Goal: Task Accomplishment & Management: Manage account settings

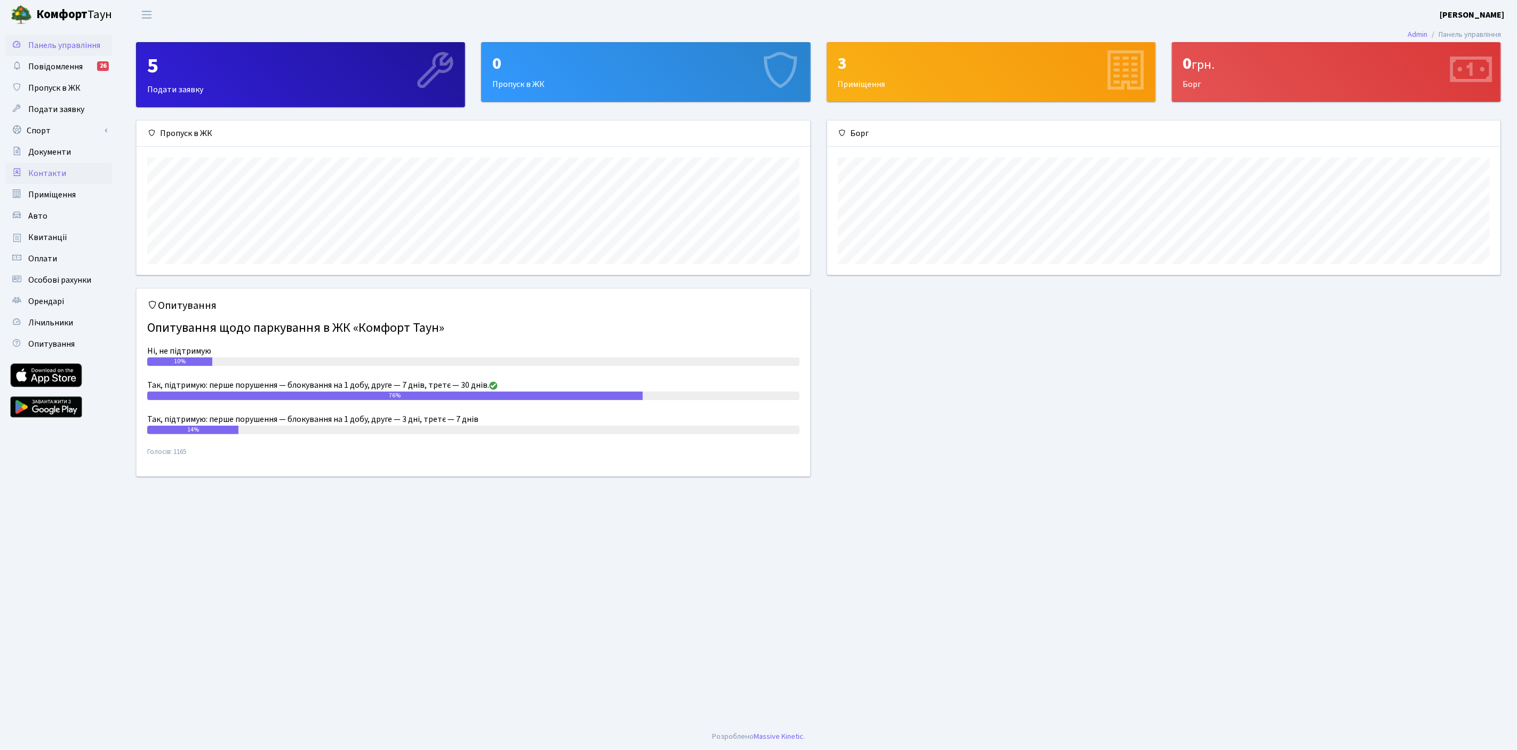
scroll to position [154, 674]
click at [59, 67] on span "Повідомлення" at bounding box center [55, 67] width 54 height 12
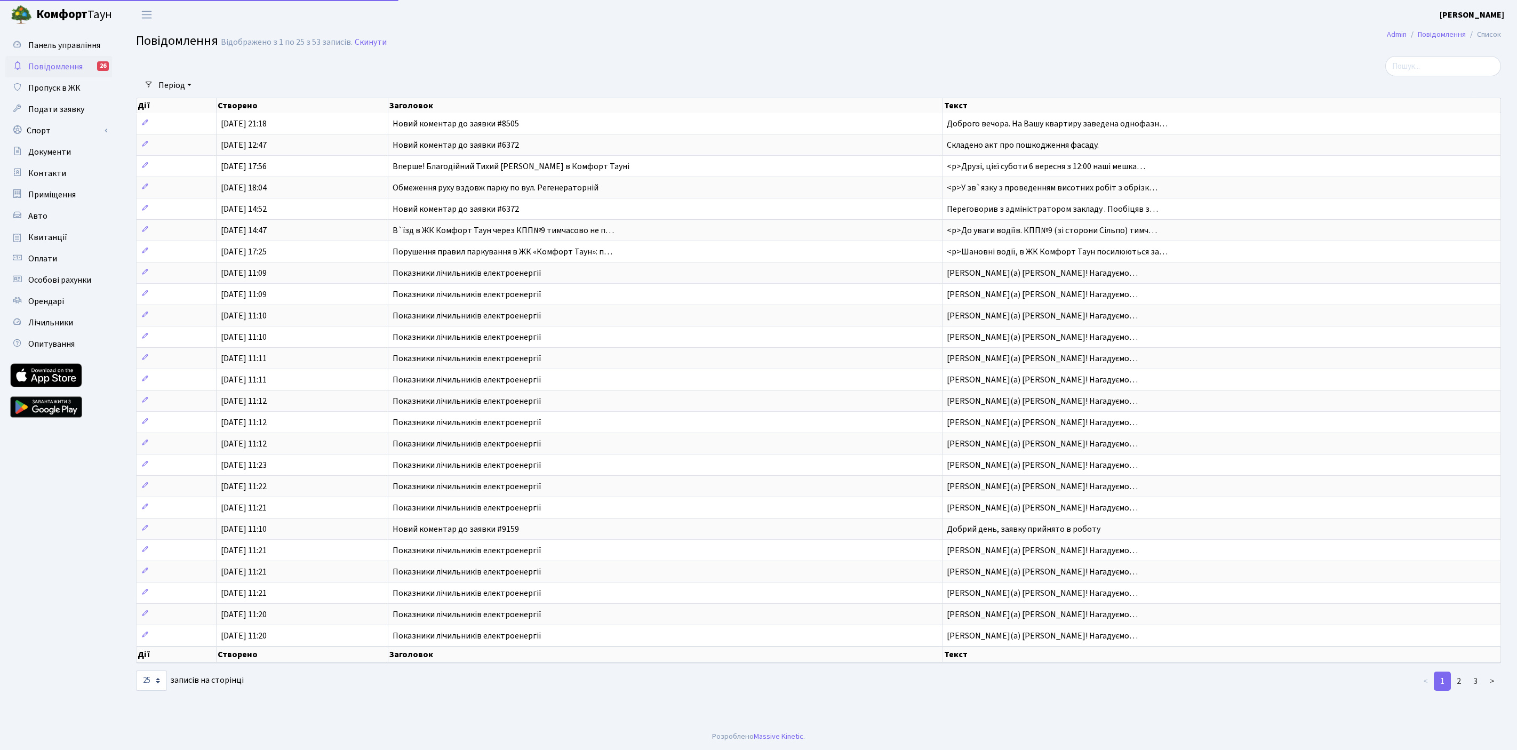
select select "25"
click at [488, 121] on span "Новий коментар до заявки #8505" at bounding box center [456, 124] width 126 height 12
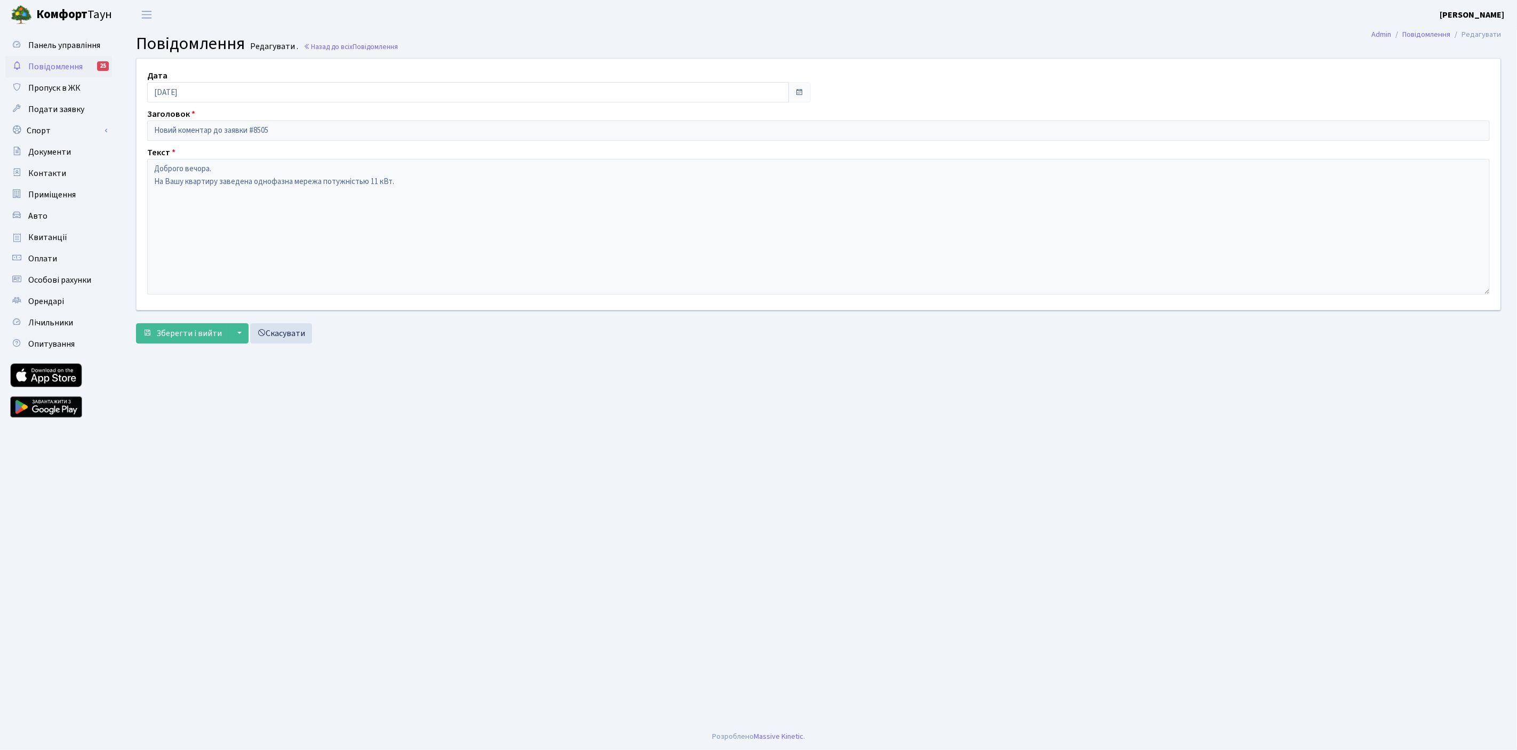
click at [140, 178] on div "Текст Доброго вечора. На Вашу квартиру заведена однофазна мережа потужністью 11…" at bounding box center [818, 220] width 1358 height 148
click at [1070, 491] on main "Admin Повідомлення Редагувати Повідомлення Редагувати . Назад до всіх Повідомле…" at bounding box center [818, 376] width 1397 height 694
